Goal: Navigation & Orientation: Find specific page/section

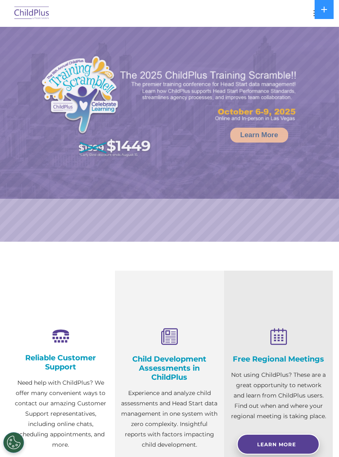
select select "MEDIUM"
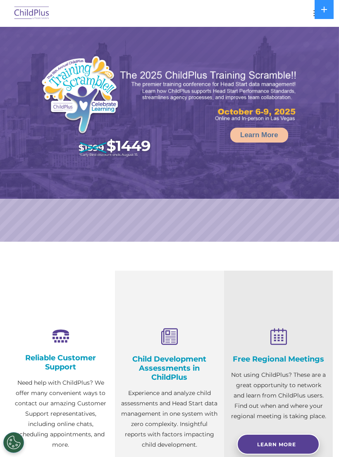
select select "MEDIUM"
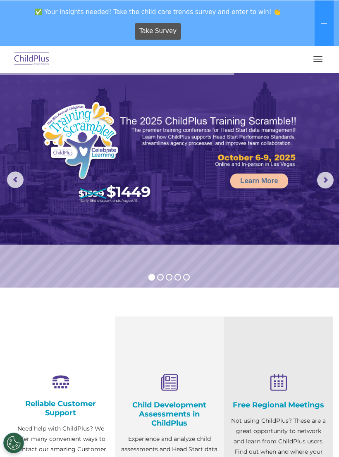
click at [323, 53] on button "button" at bounding box center [317, 58] width 17 height 13
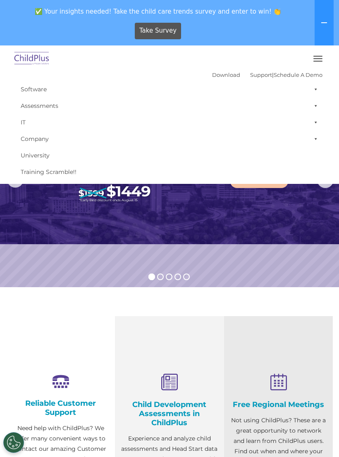
click at [319, 53] on button "button" at bounding box center [317, 58] width 17 height 13
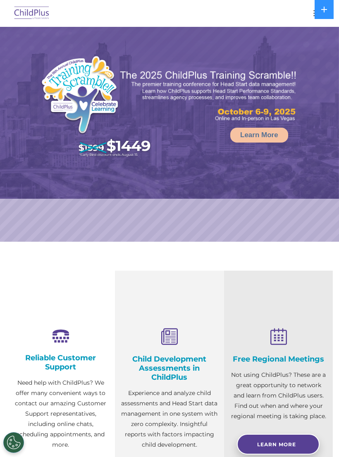
select select "MEDIUM"
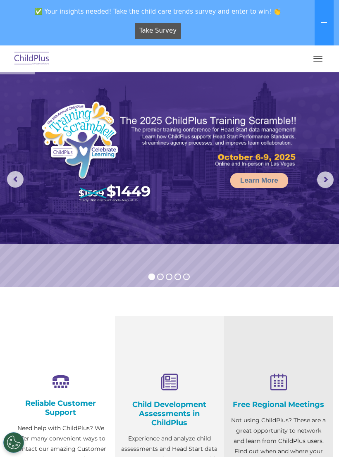
click at [319, 23] on button at bounding box center [324, 22] width 19 height 45
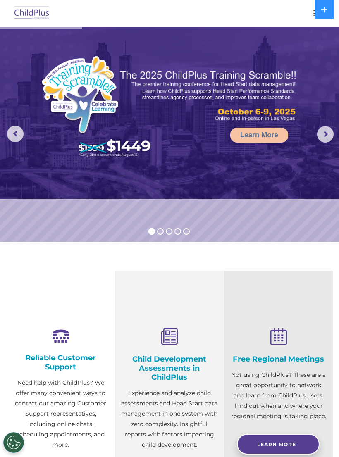
click at [249, 22] on div at bounding box center [170, 13] width 306 height 20
click at [314, 8] on button "button" at bounding box center [317, 13] width 17 height 13
select select "MEDIUM"
click at [314, 19] on button "button" at bounding box center [317, 13] width 17 height 13
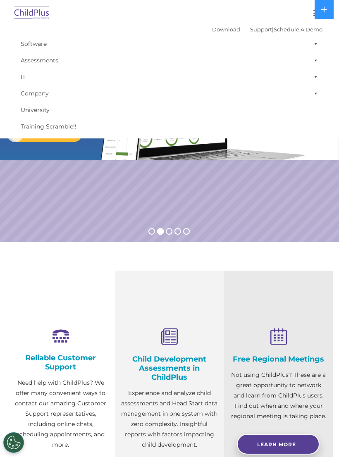
click at [309, 8] on button "button" at bounding box center [317, 13] width 17 height 13
